Goal: Download file/media

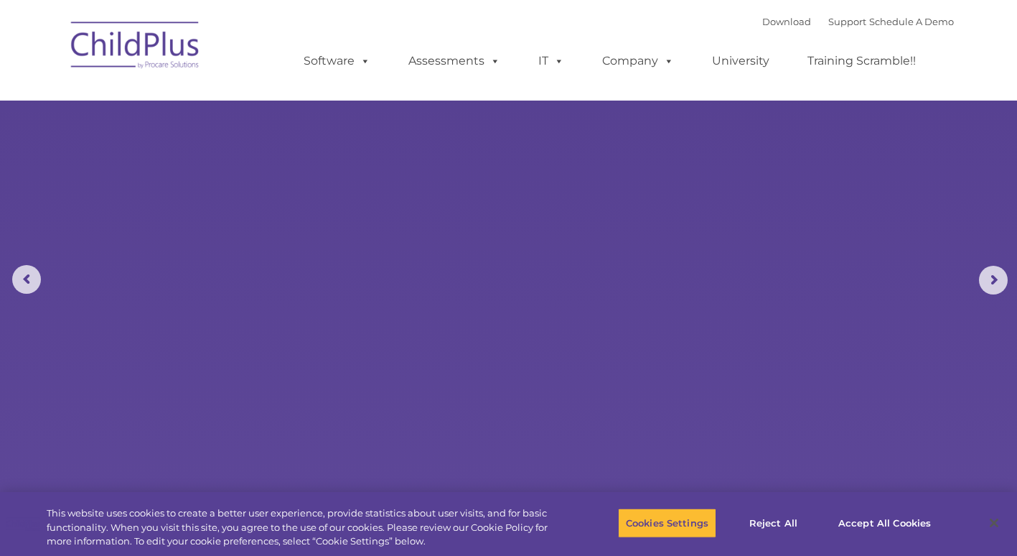
select select "MEDIUM"
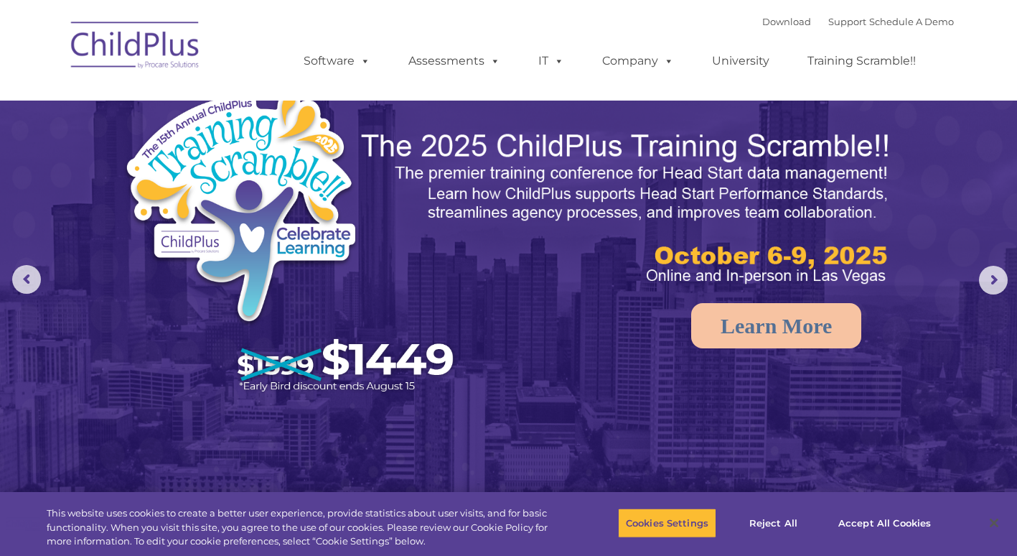
click at [183, 52] on img at bounding box center [136, 47] width 144 height 72
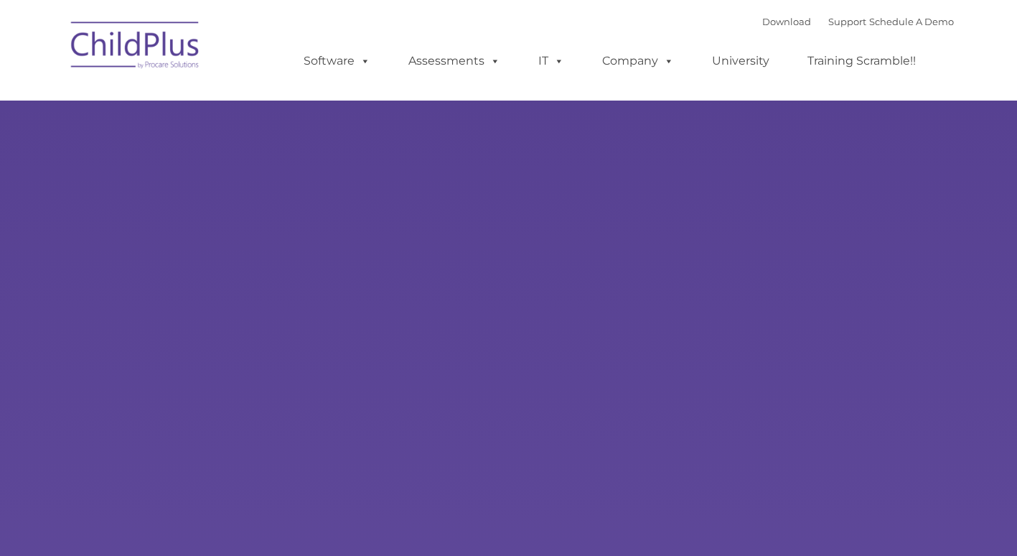
select select "MEDIUM"
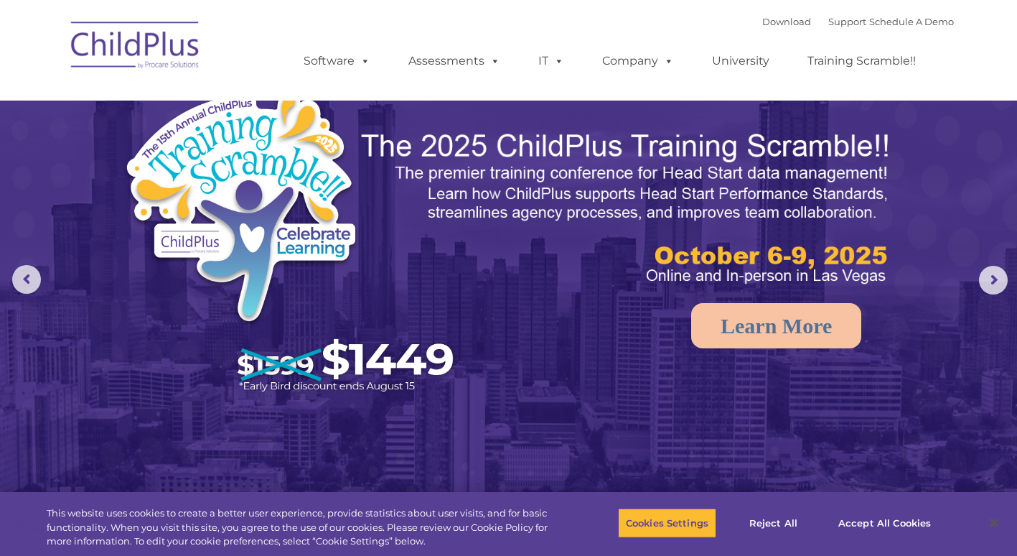
click at [155, 52] on img at bounding box center [136, 47] width 144 height 72
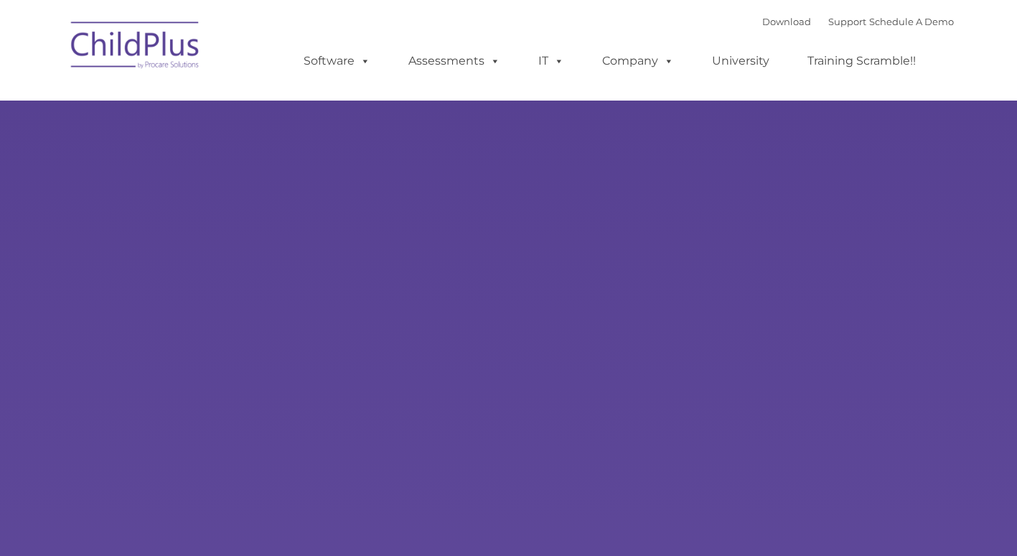
select select "MEDIUM"
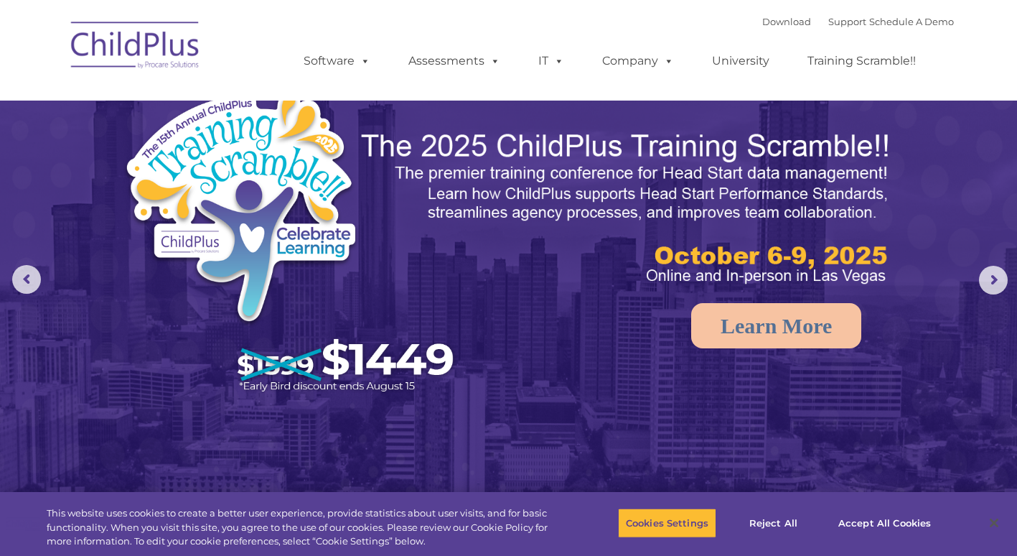
click at [115, 58] on img at bounding box center [136, 47] width 144 height 72
select select "MEDIUM"
click at [774, 518] on button "Reject All" at bounding box center [774, 522] width 90 height 30
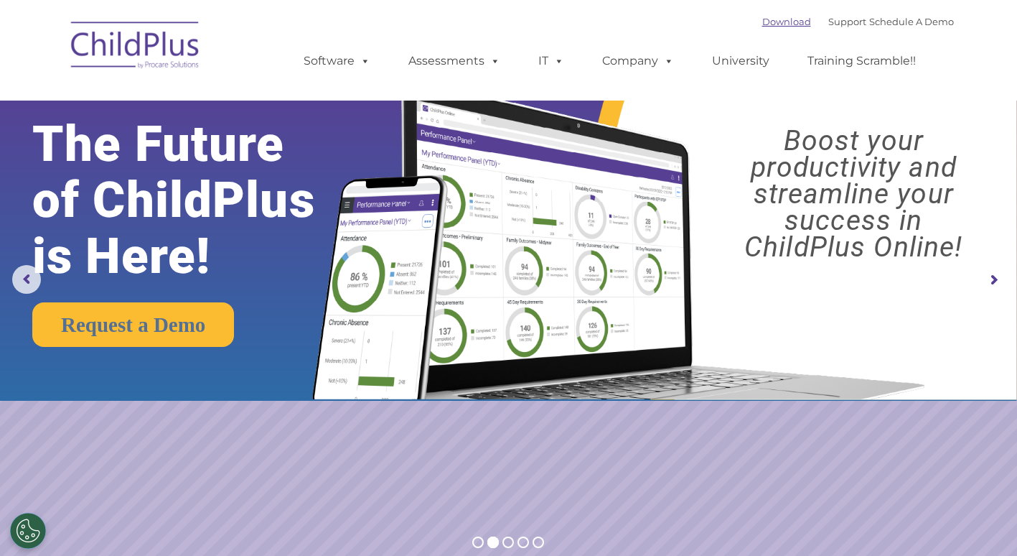
click at [762, 22] on link "Download" at bounding box center [786, 21] width 49 height 11
